Goal: Task Accomplishment & Management: Manage account settings

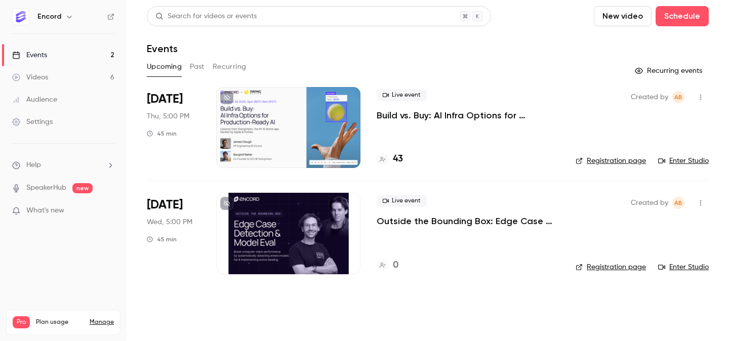
click at [414, 119] on p "Build vs. Buy: AI Infra Options for Production-Ready AI" at bounding box center [467, 115] width 183 height 12
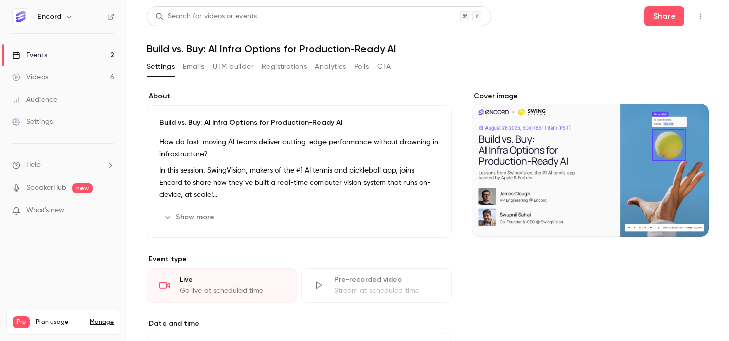
click at [199, 66] on button "Emails" at bounding box center [193, 67] width 21 height 16
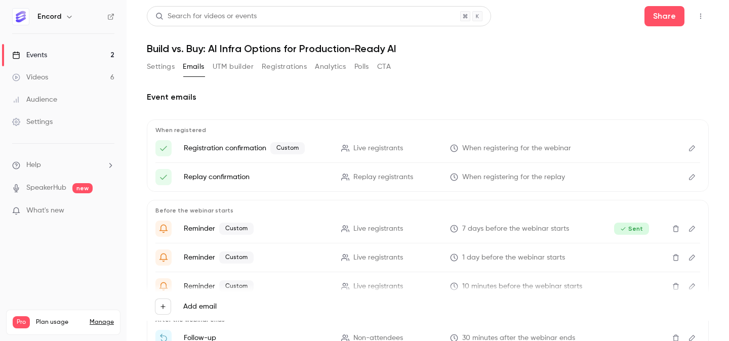
click at [685, 152] on button "Edit" at bounding box center [692, 148] width 16 height 16
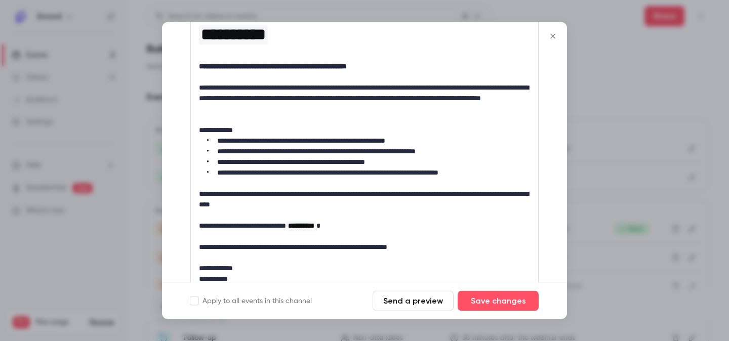
scroll to position [272, 0]
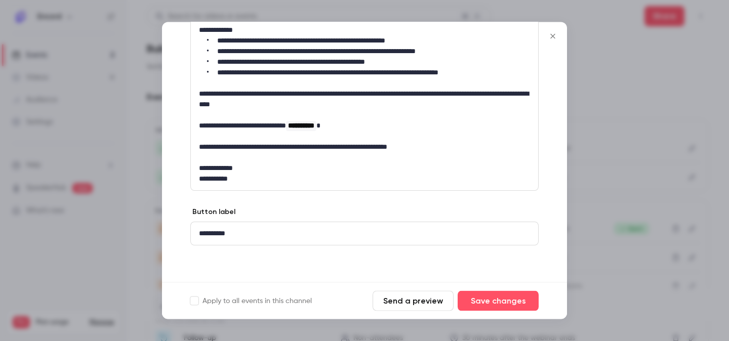
click at [552, 33] on icon "Close" at bounding box center [552, 36] width 12 height 8
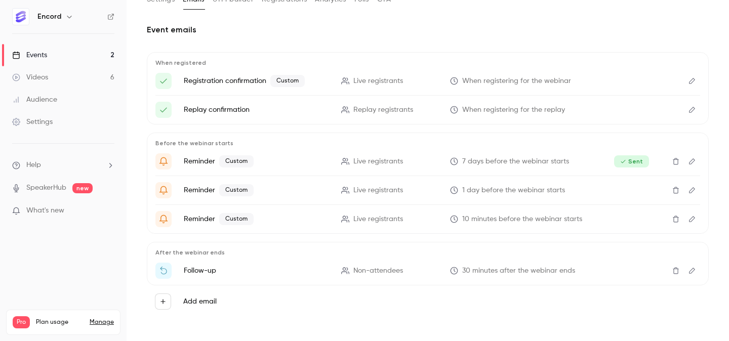
scroll to position [70, 0]
